Goal: Find specific page/section: Find specific page/section

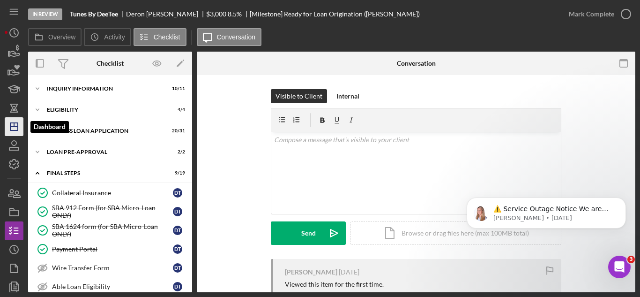
click at [15, 123] on polygon "button" at bounding box center [14, 127] width 8 height 8
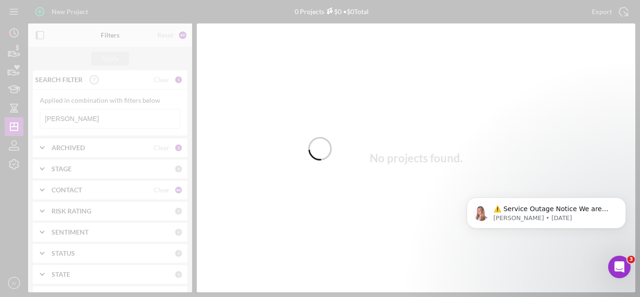
click at [70, 120] on div at bounding box center [320, 148] width 640 height 297
click at [71, 121] on div at bounding box center [320, 148] width 640 height 297
click at [71, 120] on div at bounding box center [320, 148] width 640 height 297
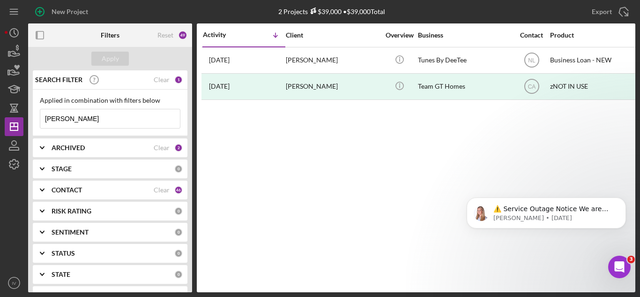
drag, startPoint x: 70, startPoint y: 120, endPoint x: 0, endPoint y: 120, distance: 69.8
click at [0, 120] on div "New Project 2 Projects $39,000 • $39,000 Total [PERSON_NAME] Export Icon/Export…" at bounding box center [320, 148] width 640 height 297
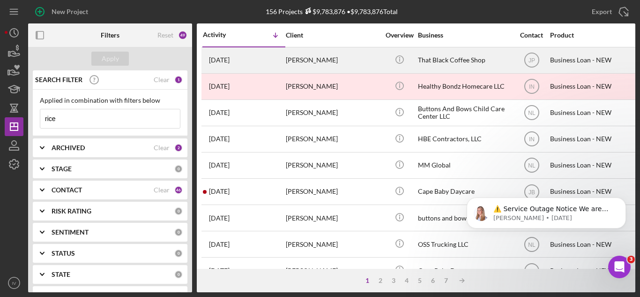
type input "rice"
click at [329, 57] on div "[PERSON_NAME]" at bounding box center [333, 60] width 94 height 25
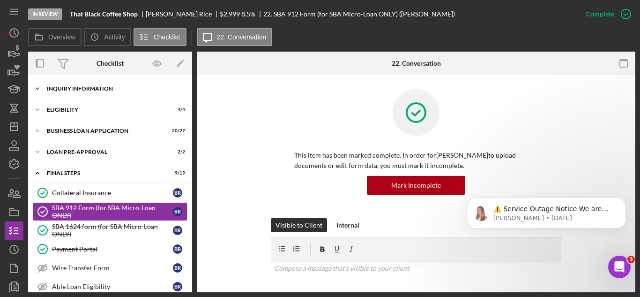
click at [92, 97] on div "Icon/Expander INQUIRY INFORMATION 11 / 11" at bounding box center [110, 88] width 164 height 19
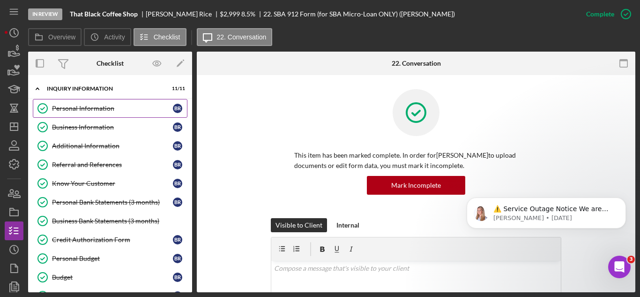
click at [96, 106] on div "Personal Information" at bounding box center [112, 109] width 121 height 8
